Goal: Task Accomplishment & Management: Manage account settings

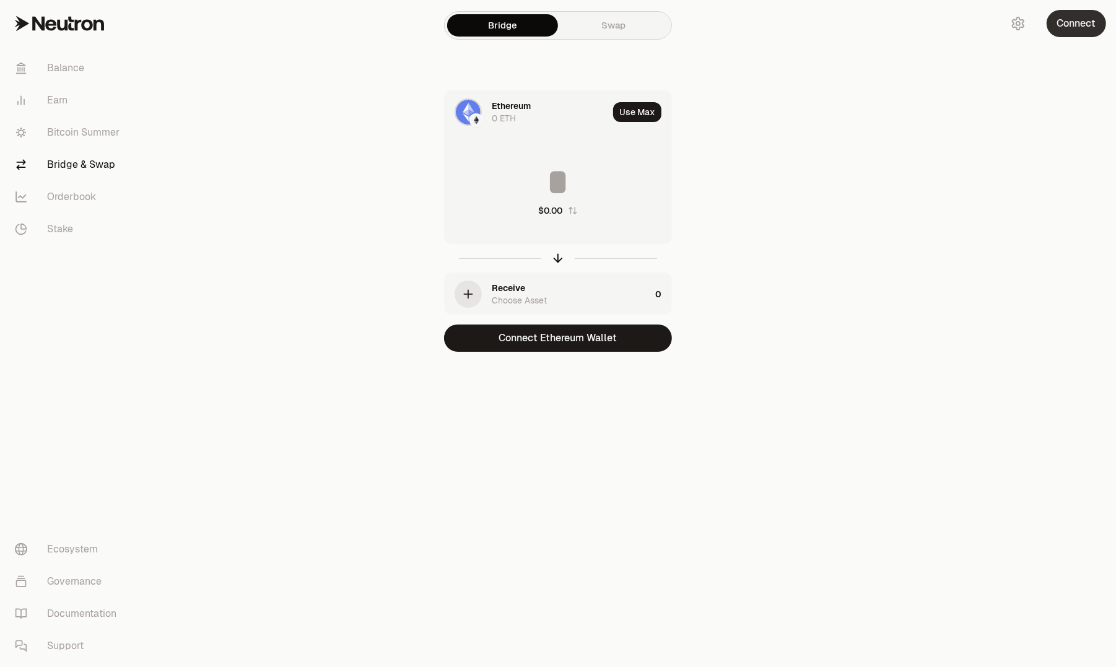
click at [1067, 24] on button "Connect" at bounding box center [1075, 23] width 59 height 27
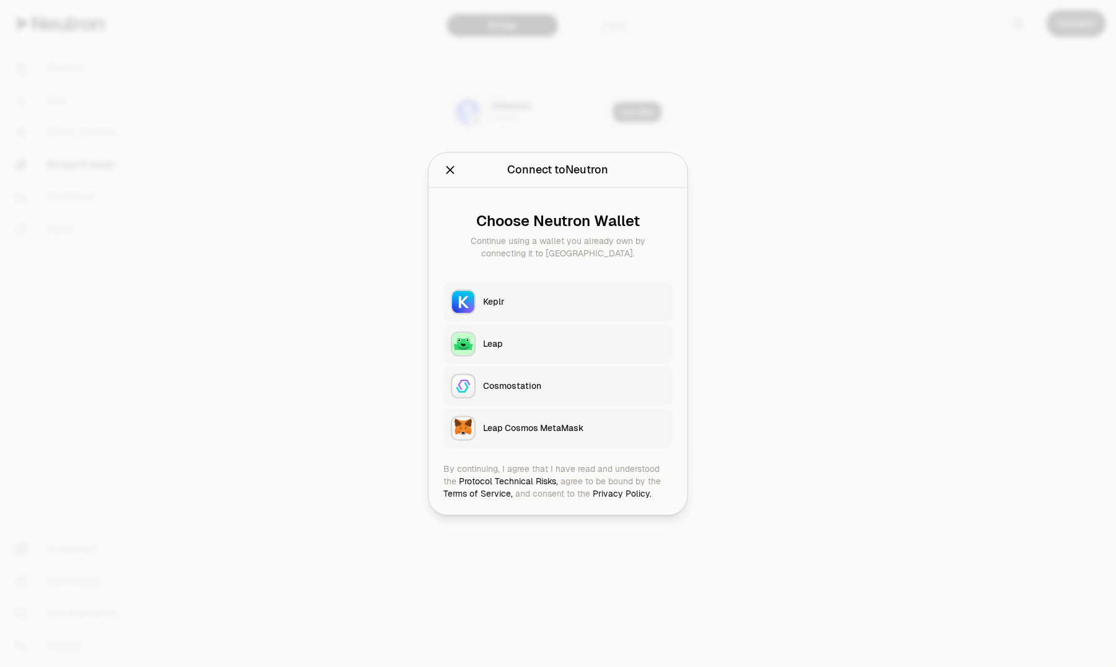
click at [494, 302] on div "Keplr" at bounding box center [574, 301] width 182 height 12
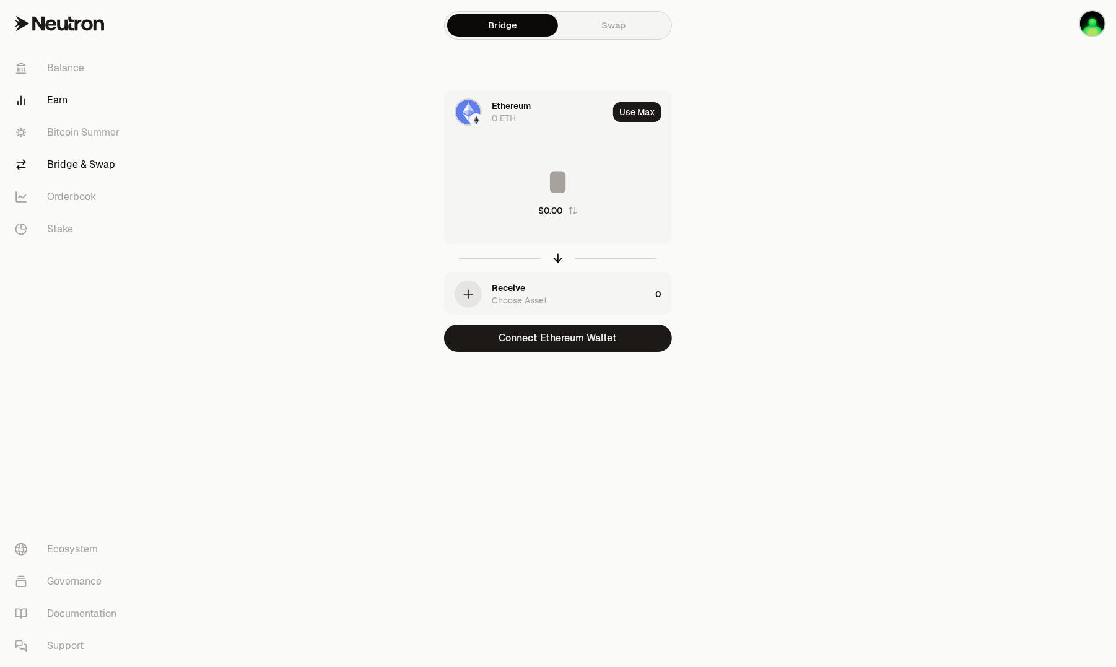
click at [60, 101] on link "Earn" at bounding box center [69, 100] width 129 height 32
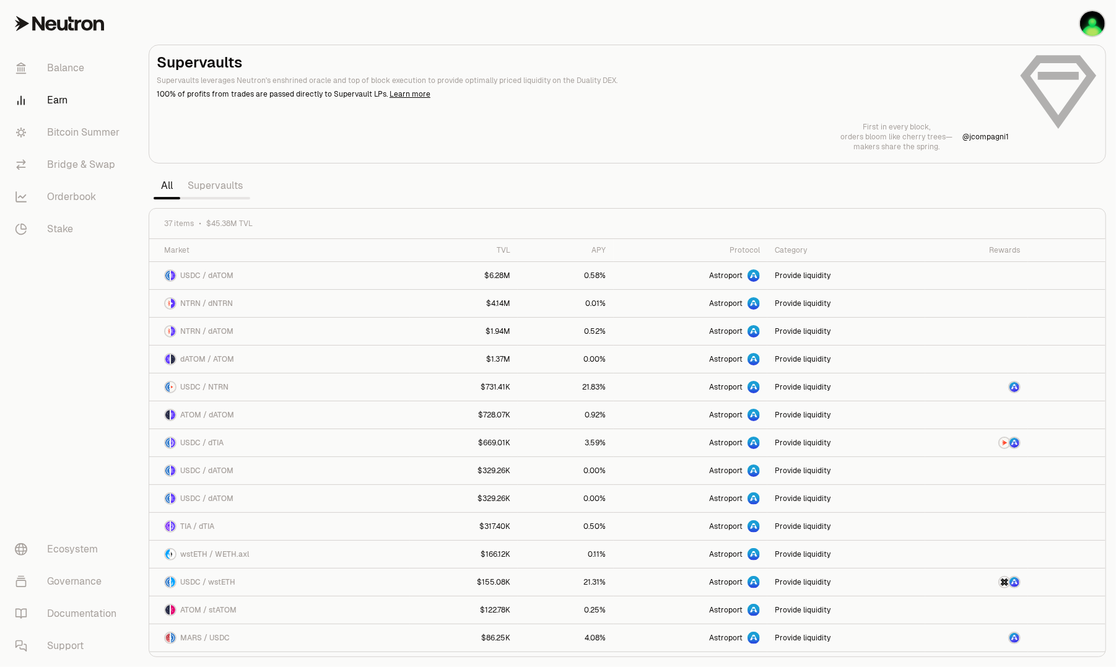
click at [238, 188] on link "Supervaults" at bounding box center [215, 185] width 70 height 25
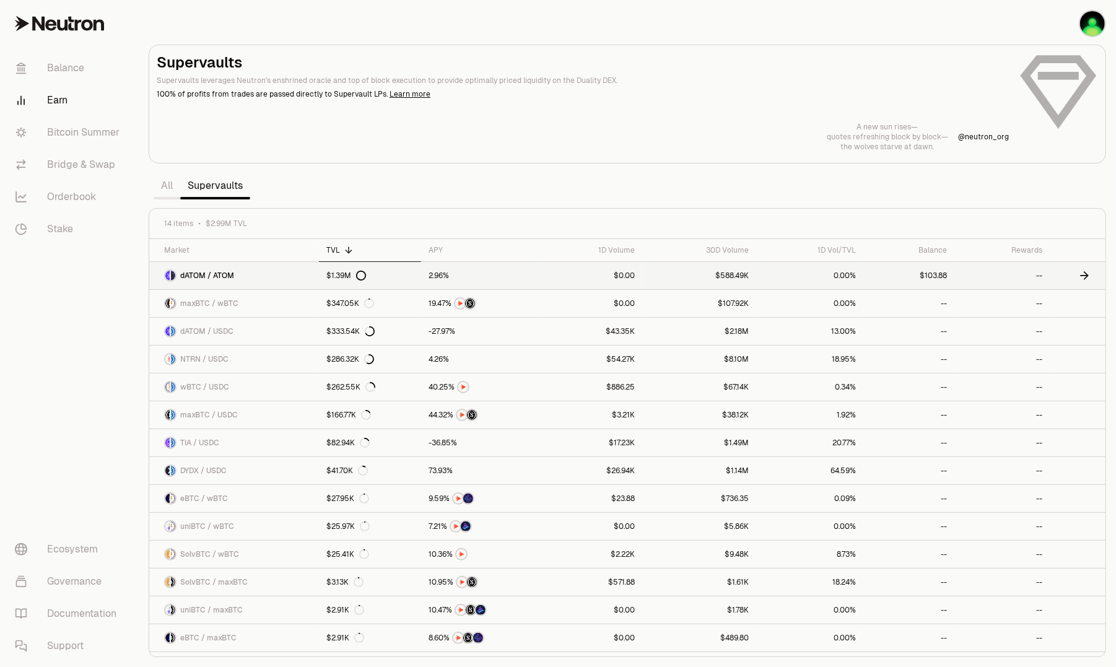
click at [197, 269] on div "dATOM / ATOM" at bounding box center [199, 275] width 70 height 12
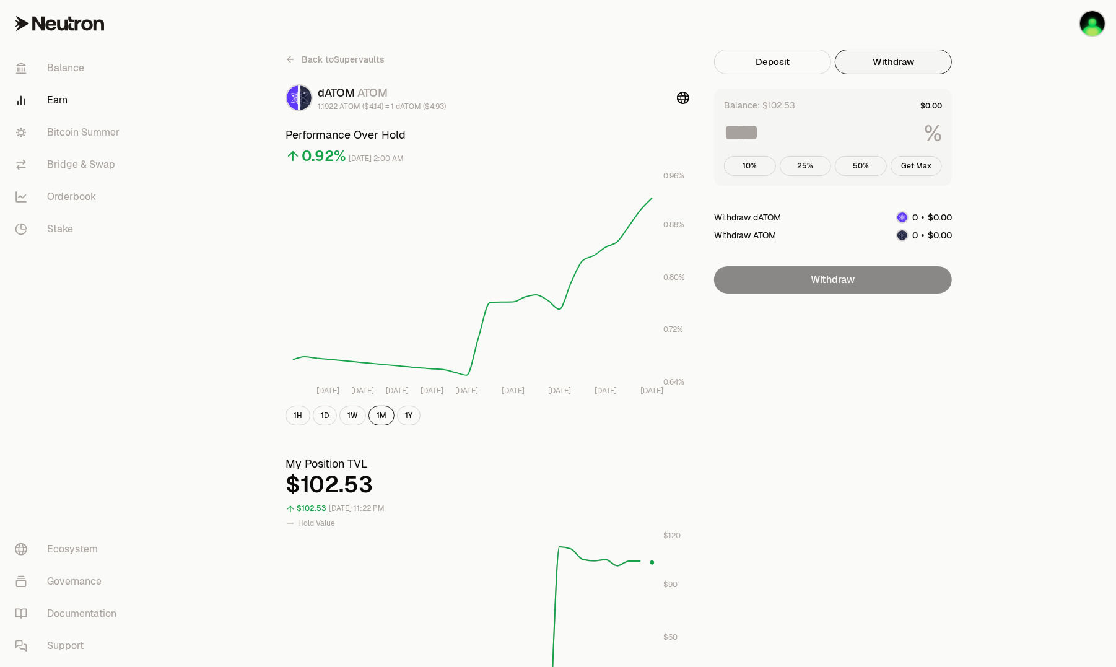
click at [894, 59] on button "Withdraw" at bounding box center [893, 62] width 117 height 25
click at [921, 165] on button "Get Max" at bounding box center [916, 166] width 52 height 20
type input "***"
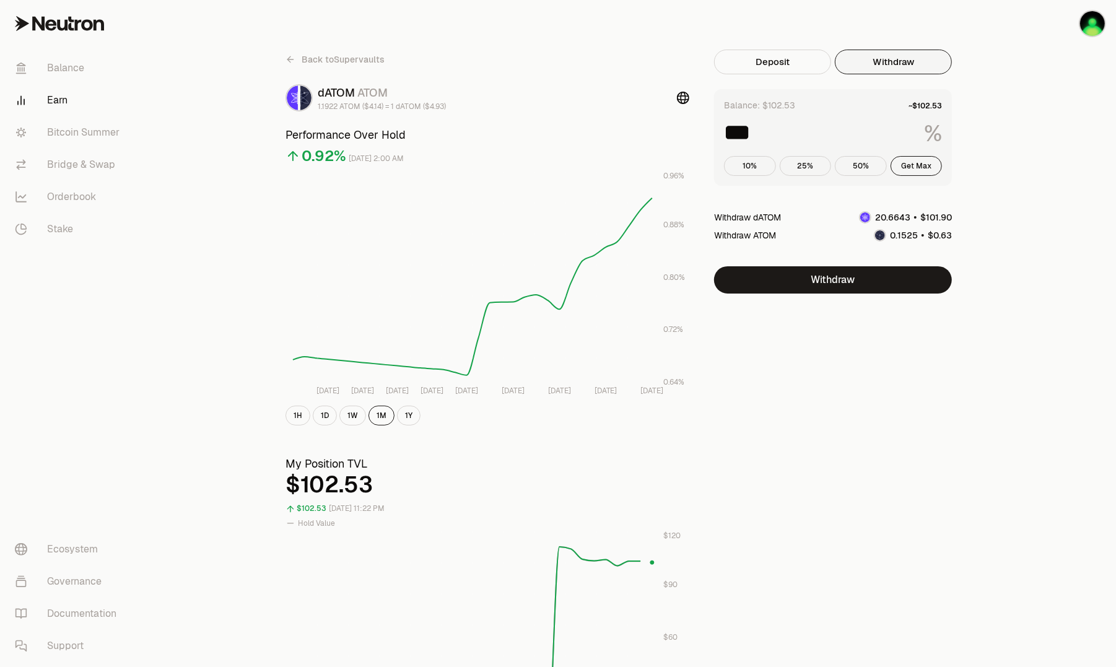
click at [58, 103] on link "Earn" at bounding box center [69, 100] width 129 height 32
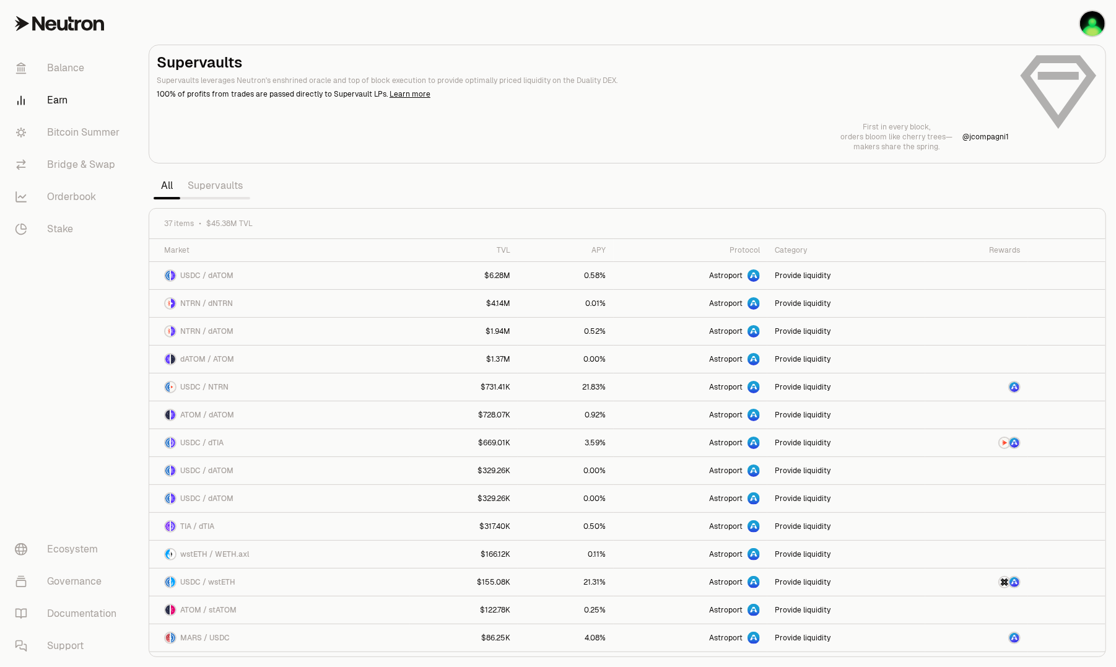
click at [215, 195] on link "Supervaults" at bounding box center [215, 185] width 70 height 25
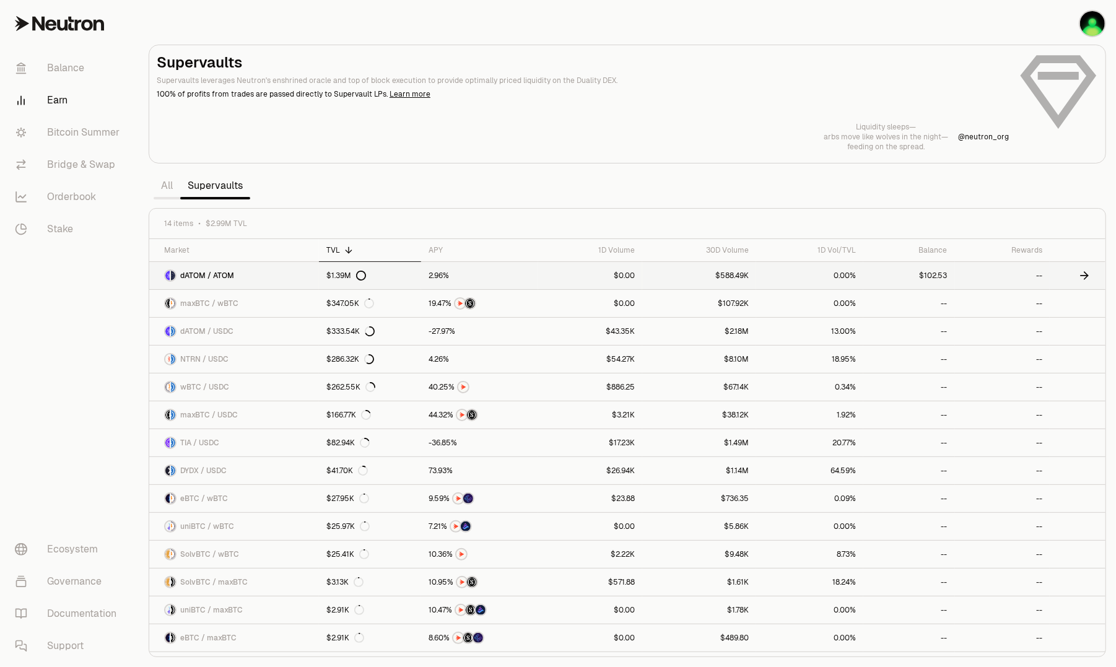
click at [216, 279] on span "dATOM / ATOM" at bounding box center [207, 276] width 54 height 10
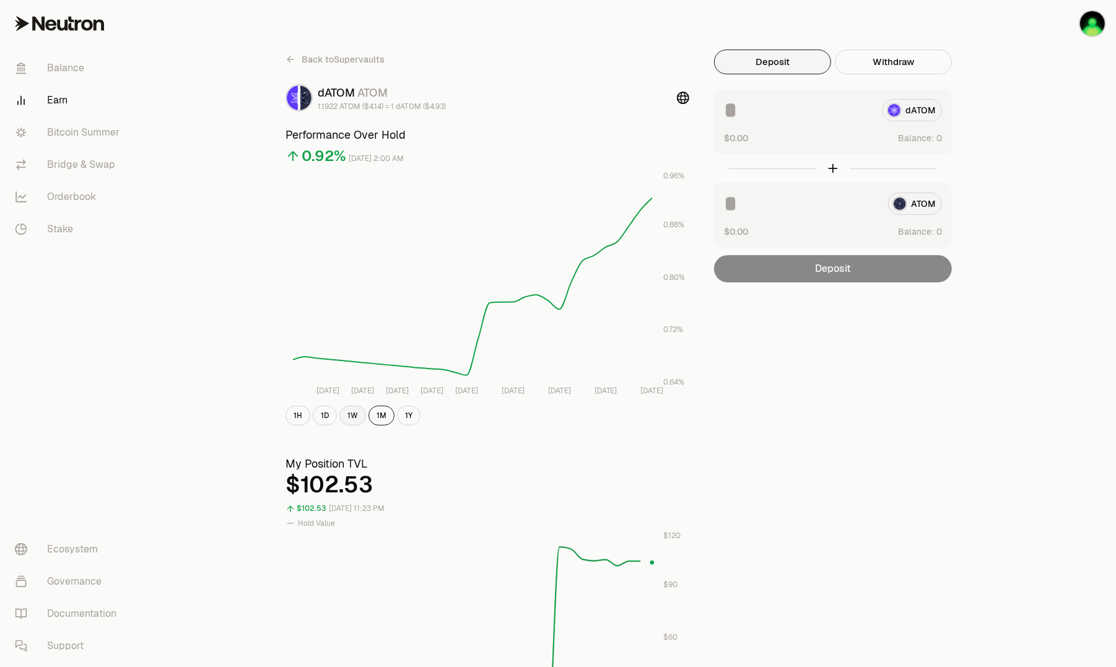
click at [355, 418] on button "1W" at bounding box center [352, 416] width 27 height 20
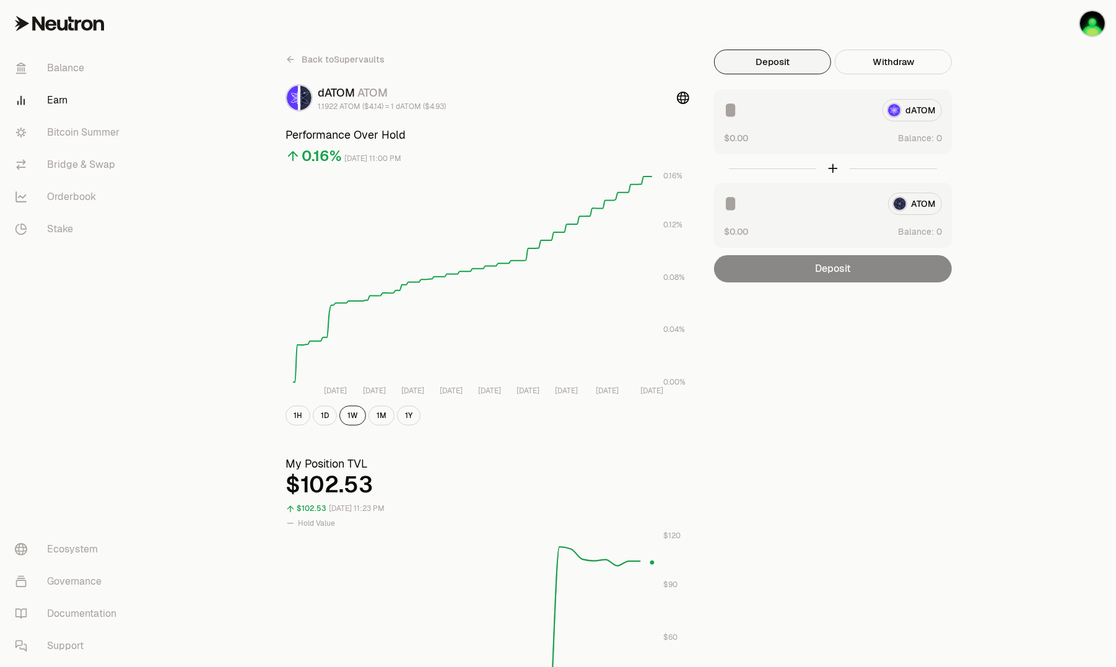
click at [58, 106] on link "Earn" at bounding box center [69, 100] width 129 height 32
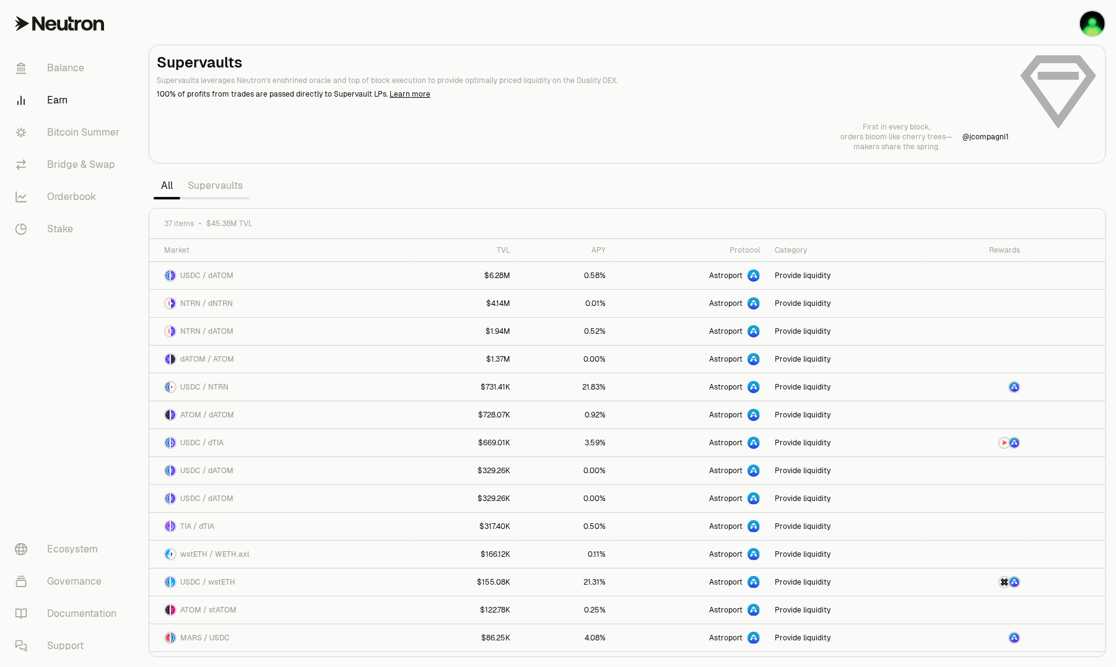
click at [213, 195] on link "Supervaults" at bounding box center [215, 185] width 70 height 25
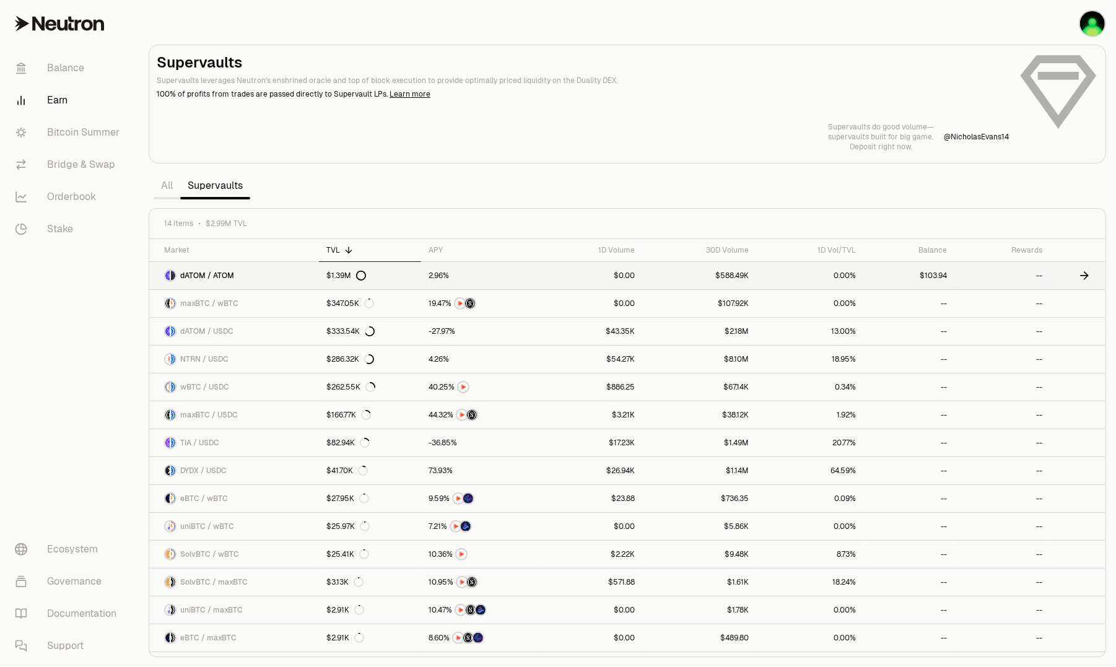
click at [207, 274] on span "dATOM / ATOM" at bounding box center [207, 276] width 54 height 10
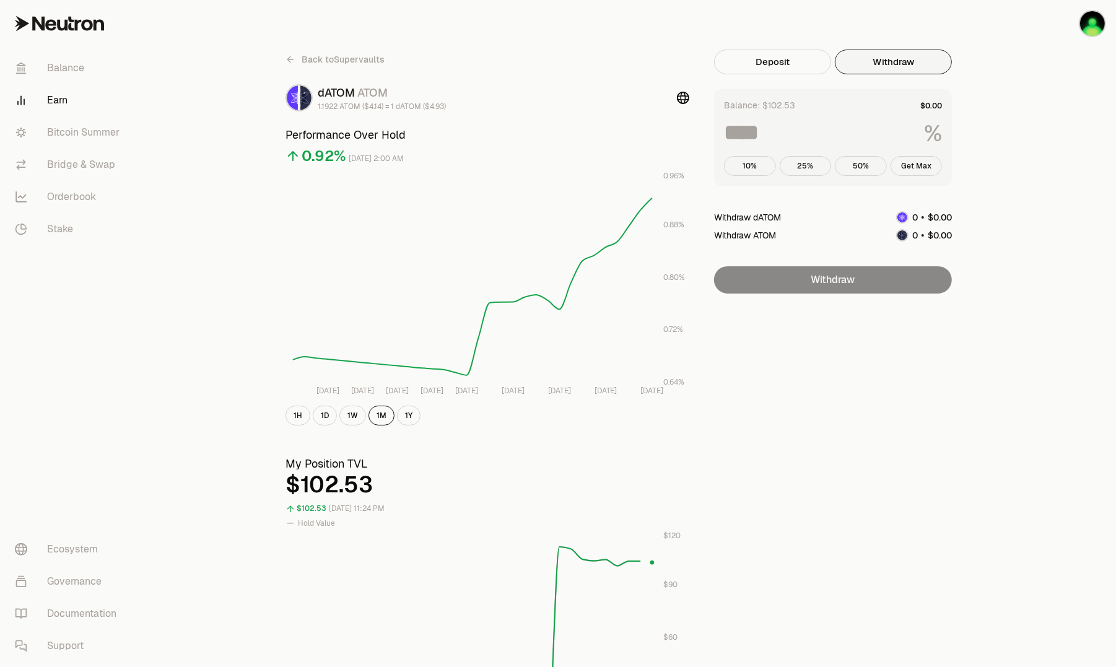
click at [861, 66] on button "Withdraw" at bounding box center [893, 62] width 117 height 25
click at [919, 165] on button "Get Max" at bounding box center [916, 166] width 52 height 20
type input "***"
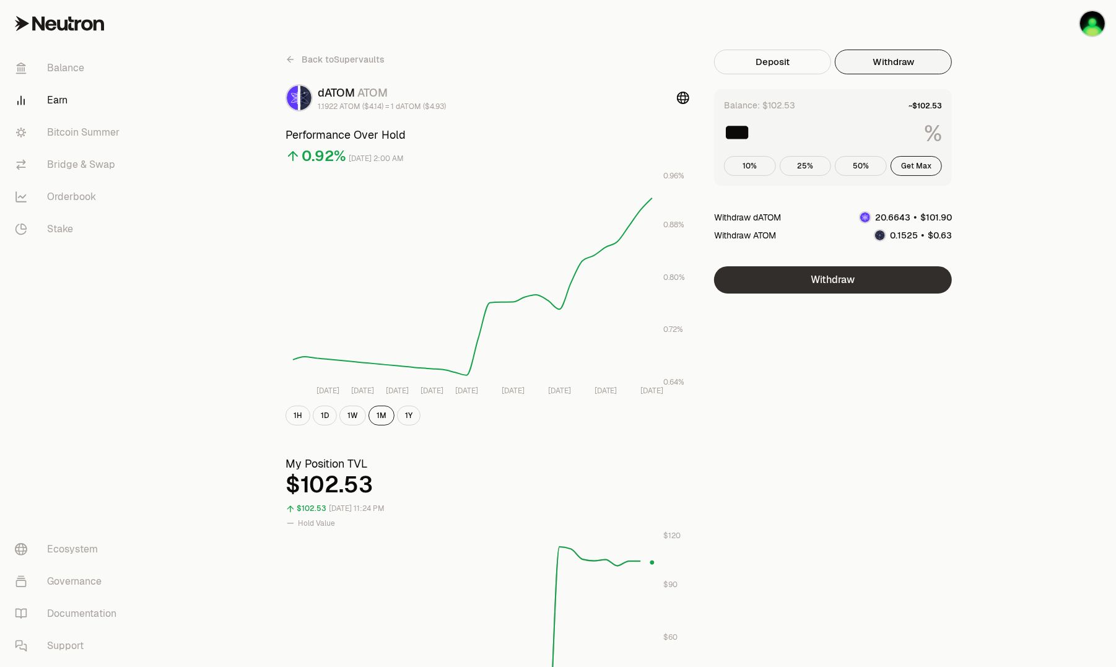
click at [862, 280] on button "Withdraw" at bounding box center [833, 279] width 238 height 27
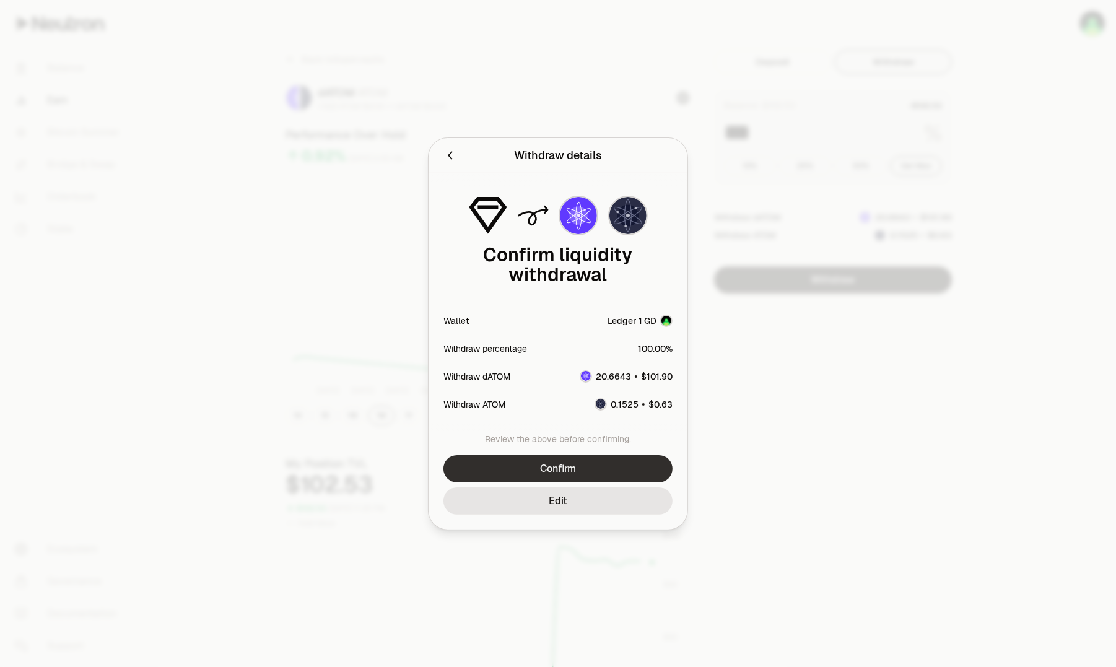
click at [578, 471] on button "Confirm" at bounding box center [557, 468] width 229 height 27
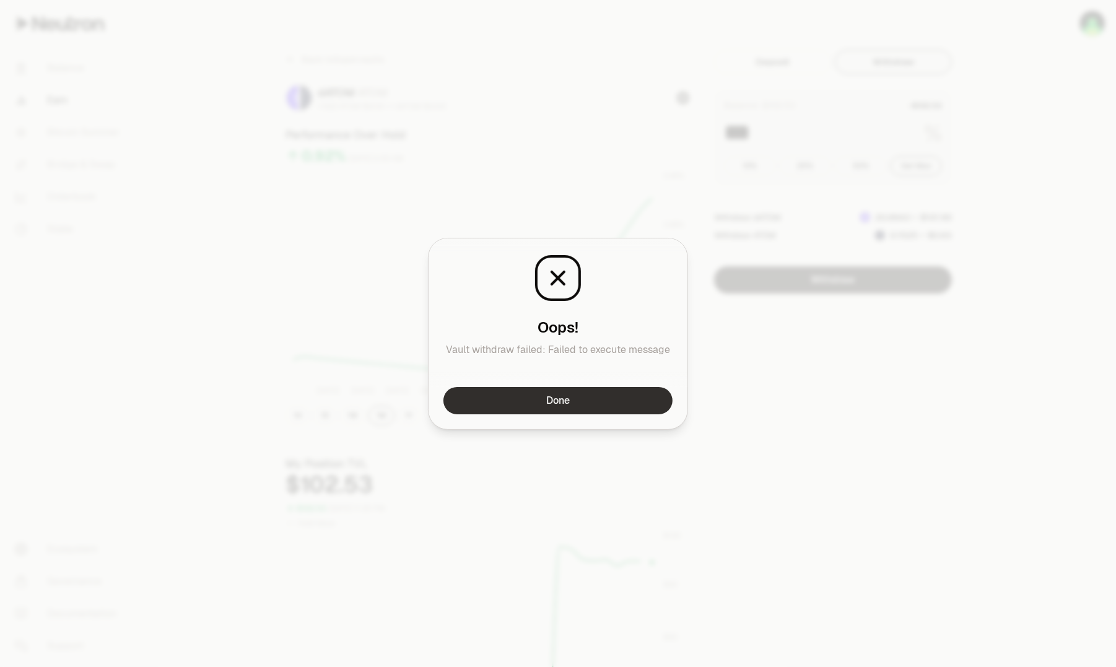
click at [547, 402] on button "Done" at bounding box center [557, 400] width 229 height 27
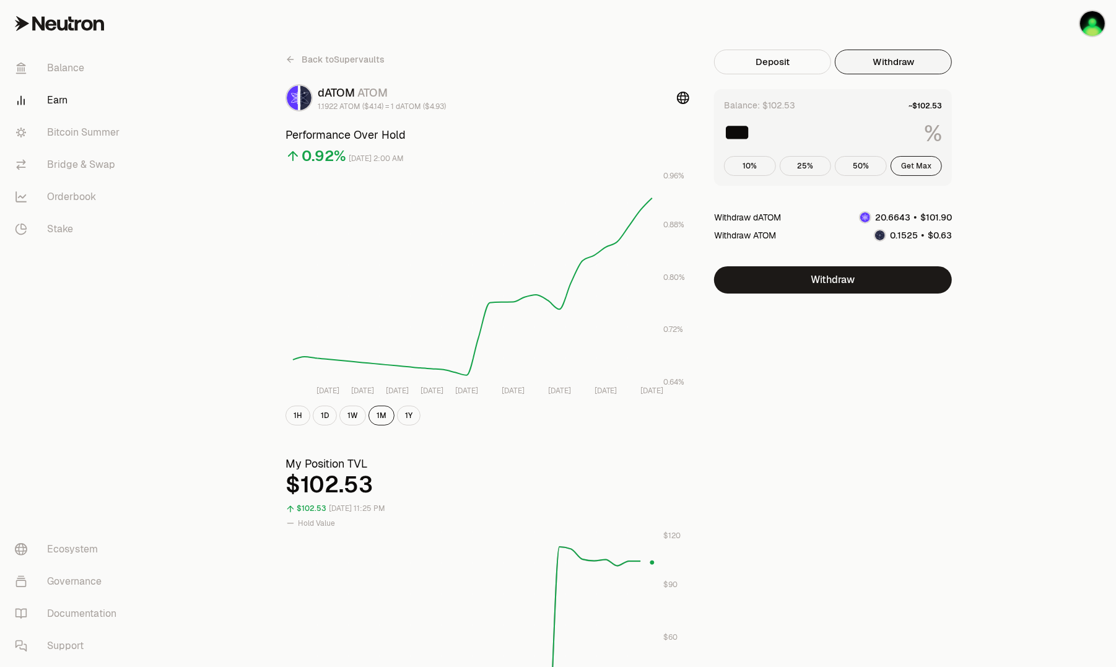
click at [911, 167] on button "Get Max" at bounding box center [916, 166] width 52 height 20
click at [865, 287] on button "Withdraw" at bounding box center [833, 279] width 238 height 27
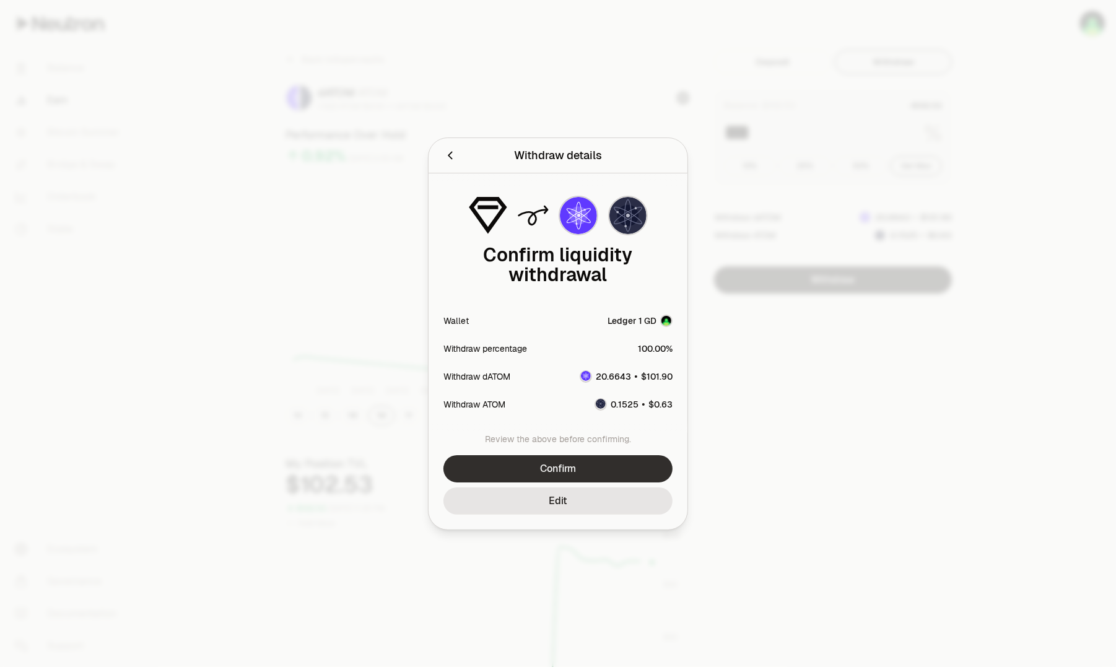
click at [554, 472] on button "Confirm" at bounding box center [557, 468] width 229 height 27
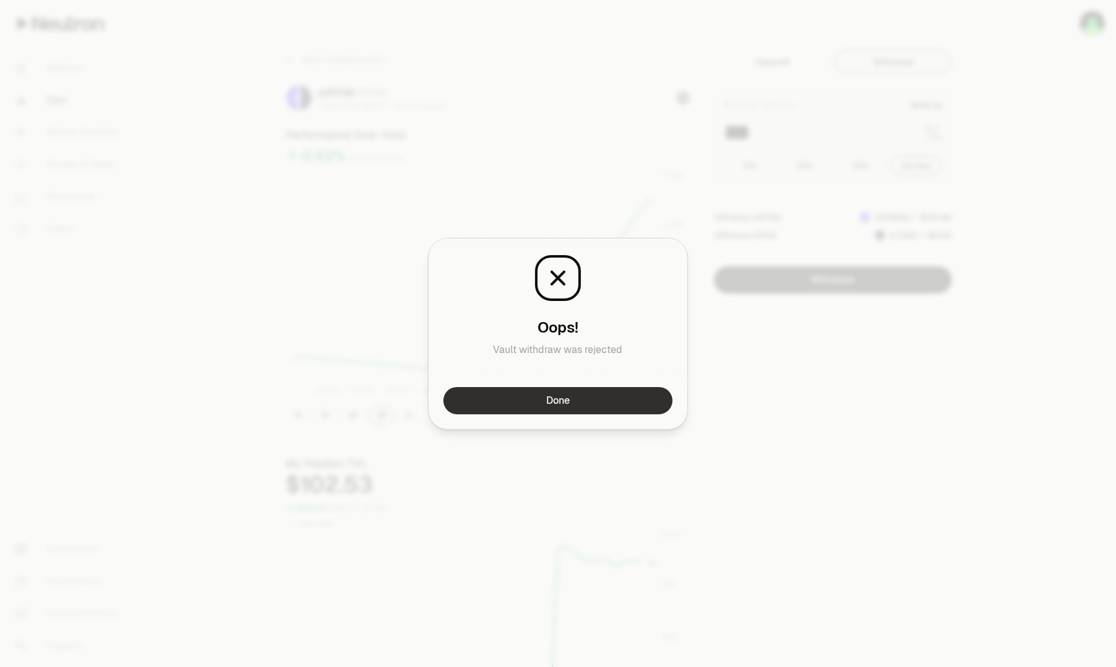
click at [595, 409] on button "Done" at bounding box center [557, 400] width 229 height 27
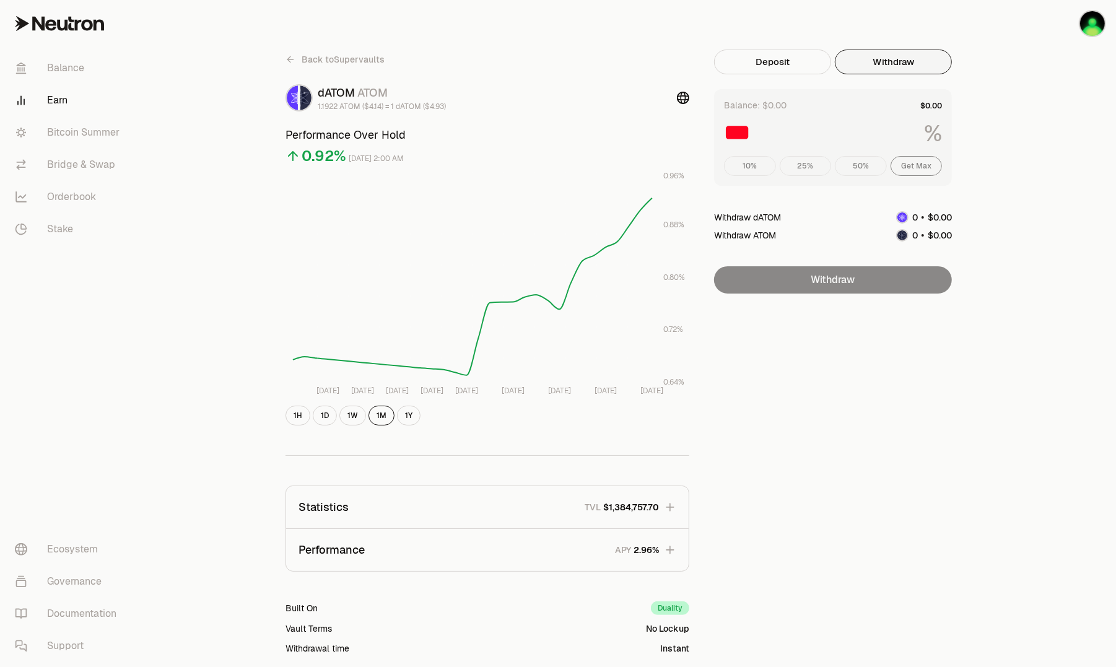
click at [59, 91] on link "Earn" at bounding box center [69, 100] width 129 height 32
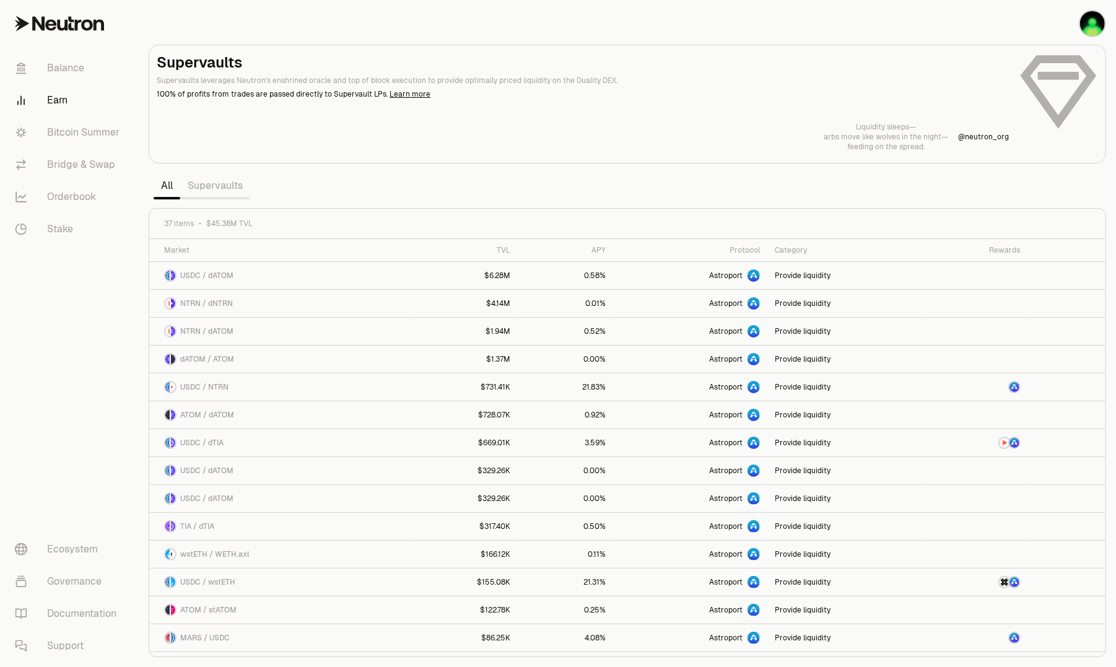
click at [219, 189] on link "Supervaults" at bounding box center [215, 185] width 70 height 25
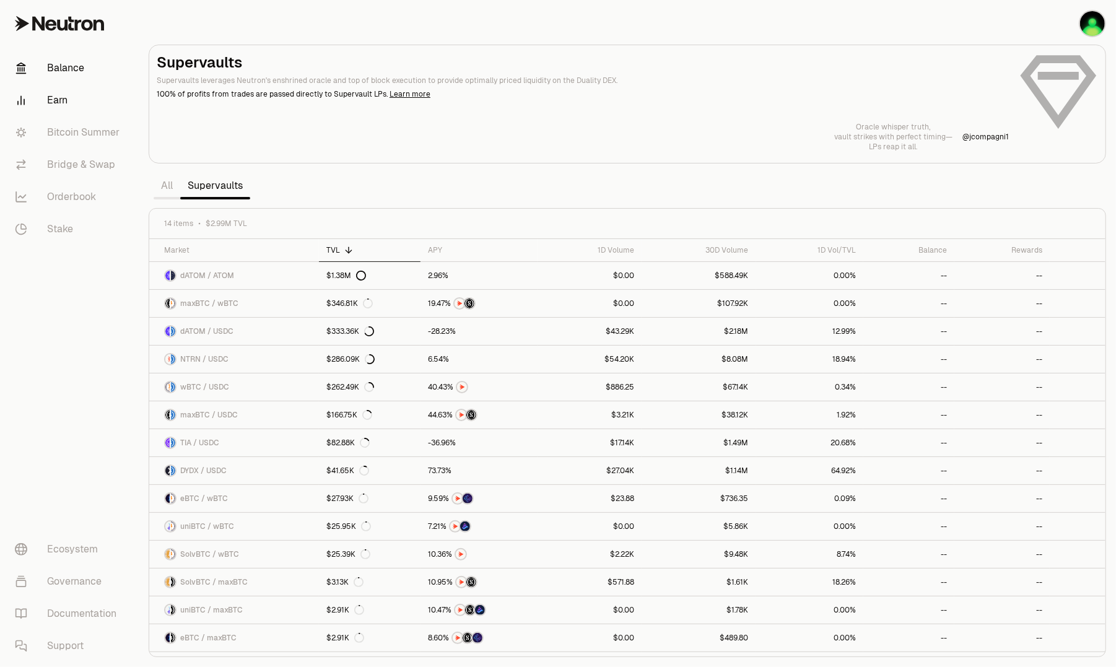
click at [71, 74] on link "Balance" at bounding box center [69, 68] width 129 height 32
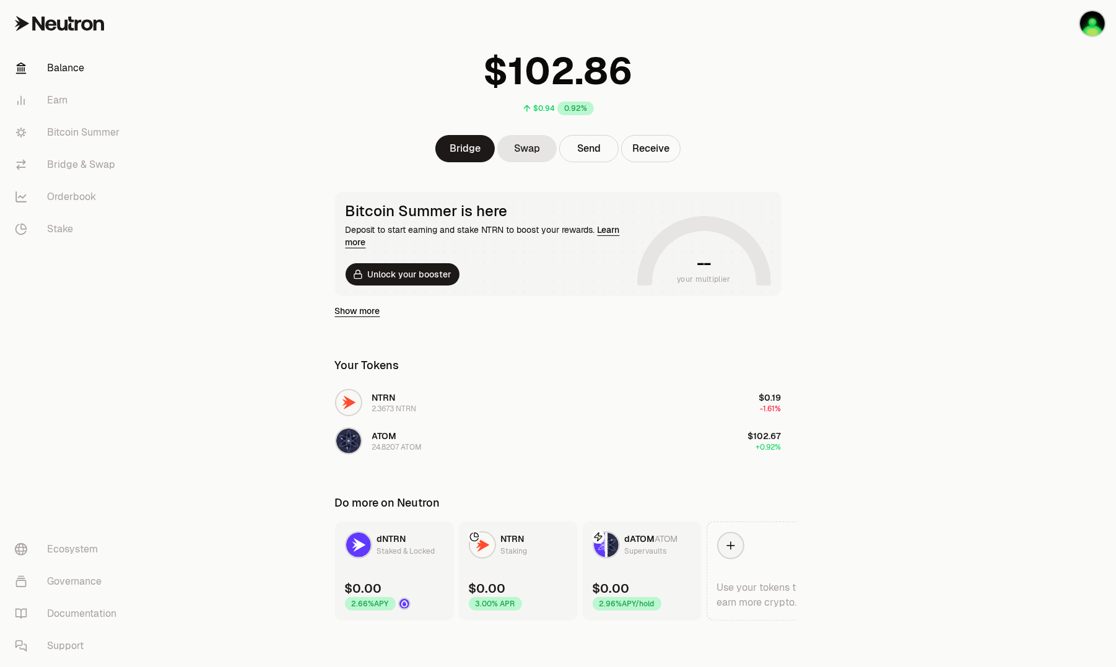
scroll to position [50, 0]
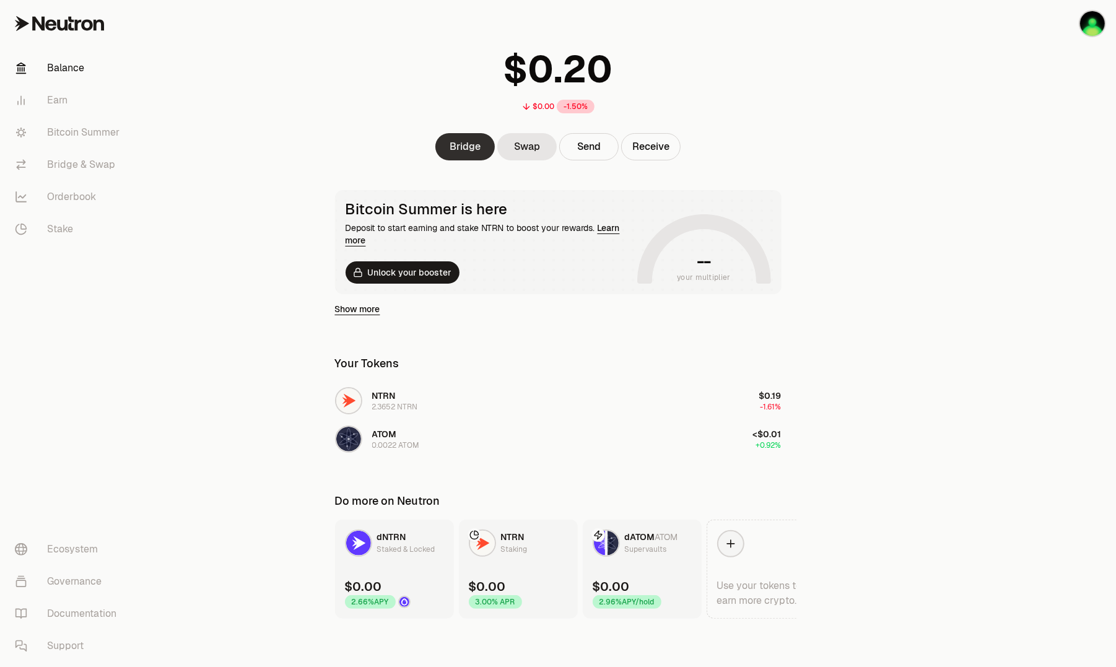
click at [456, 143] on link "Bridge" at bounding box center [464, 146] width 59 height 27
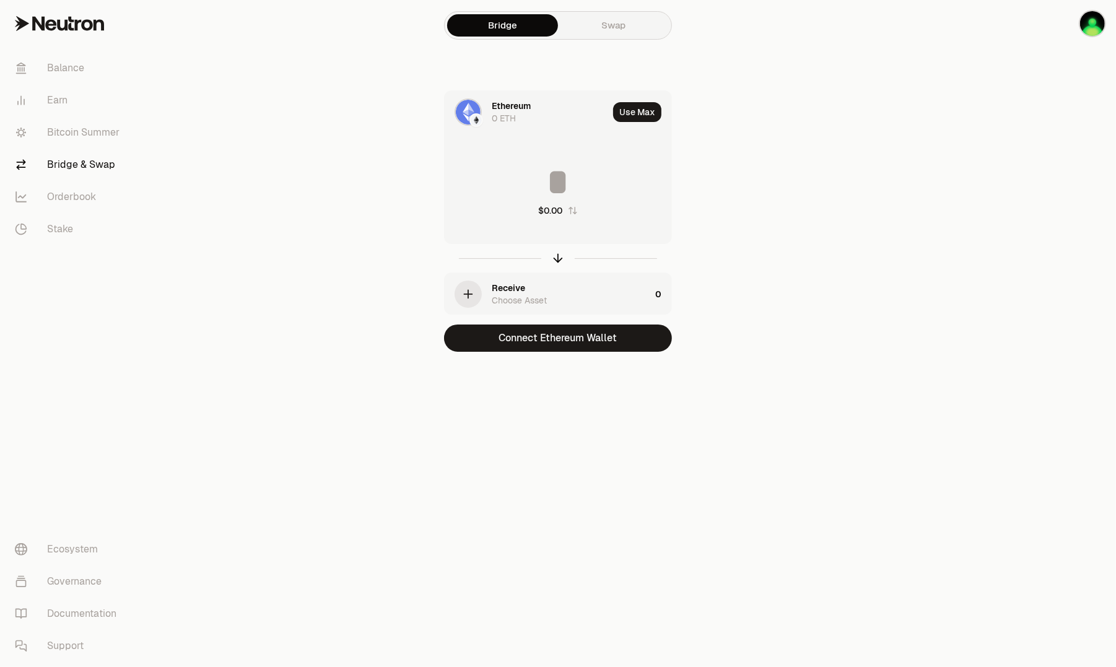
click at [475, 115] on img at bounding box center [476, 120] width 11 height 11
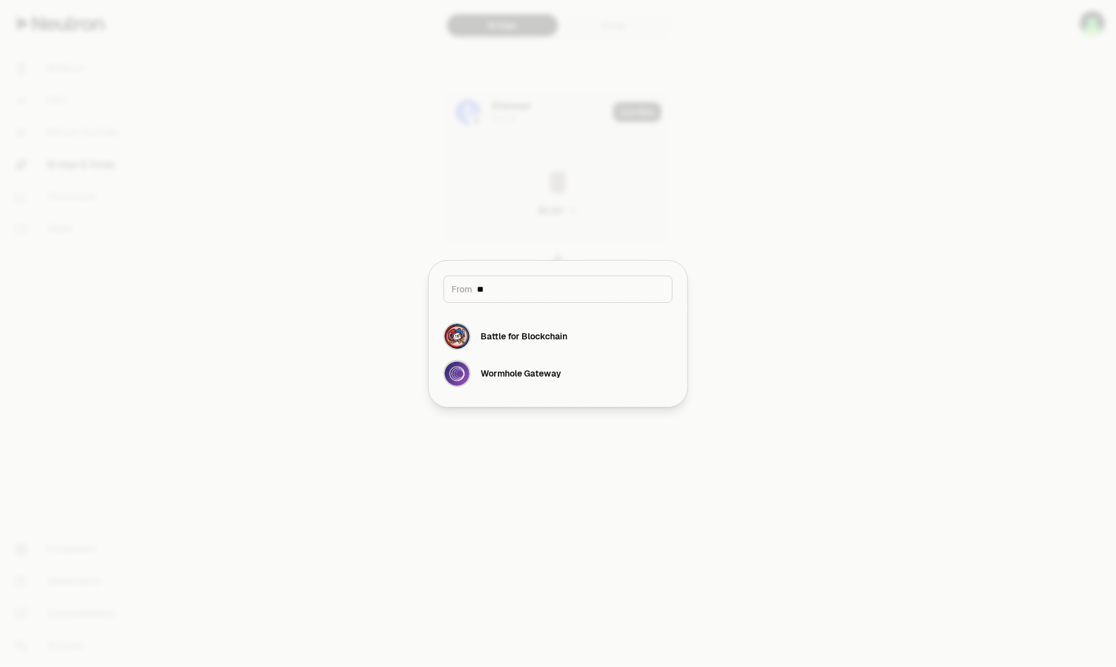
type input "*"
